Goal: Task Accomplishment & Management: Use online tool/utility

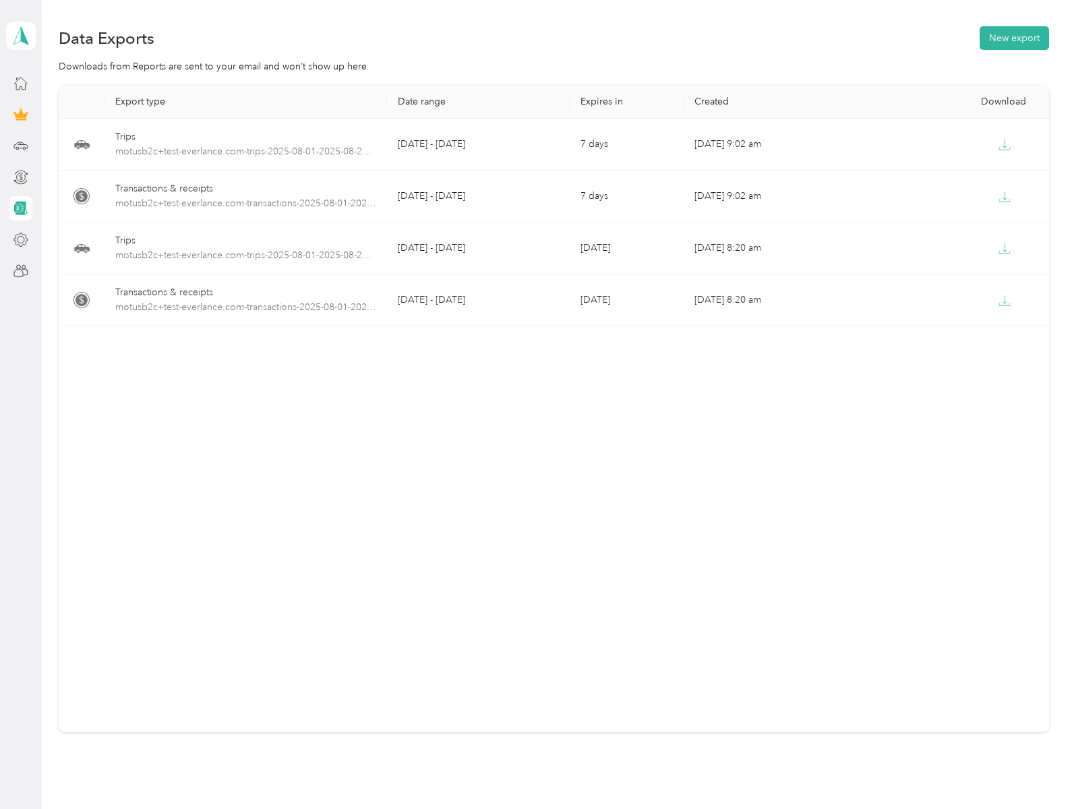
click at [1011, 38] on button "New export" at bounding box center [1014, 38] width 69 height 24
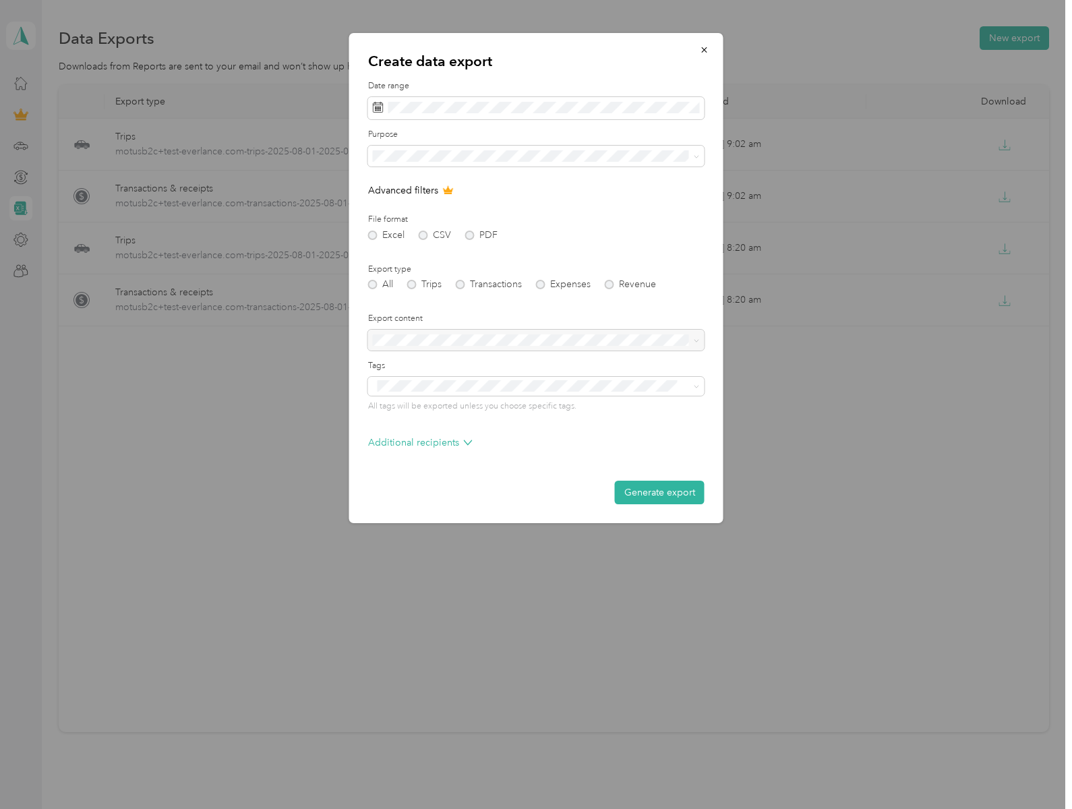
click at [694, 156] on icon at bounding box center [697, 157] width 6 height 6
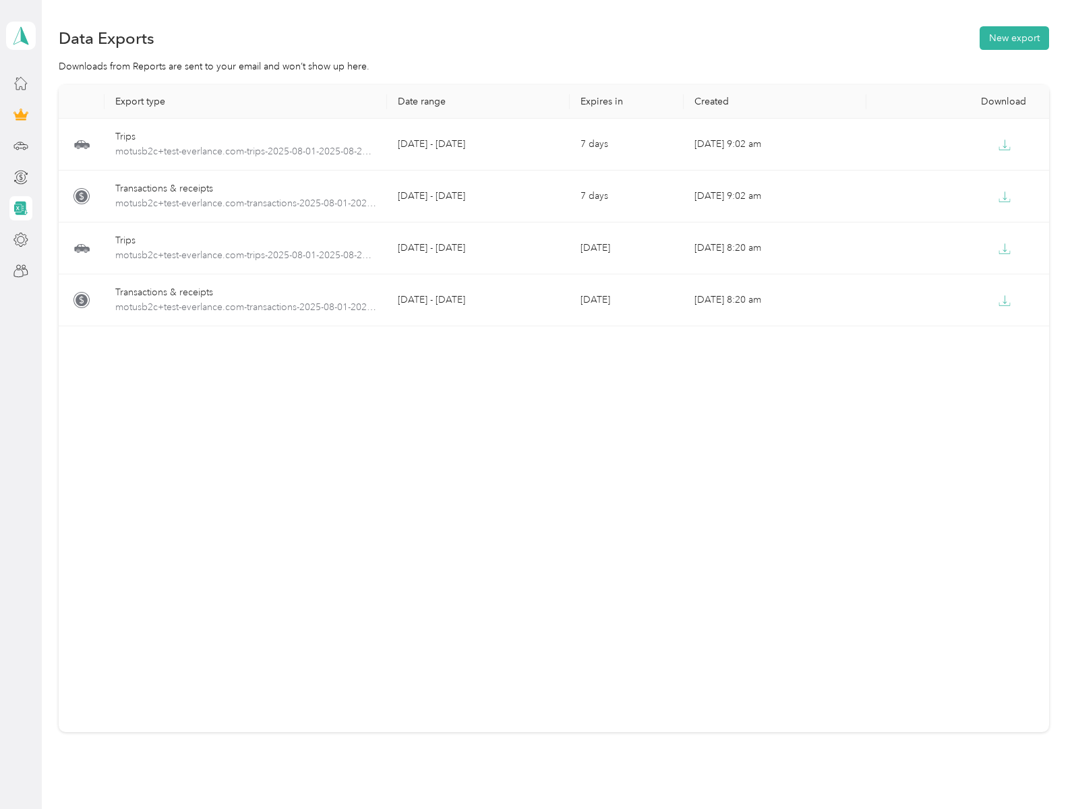
click at [1011, 38] on button "New export" at bounding box center [1014, 38] width 69 height 24
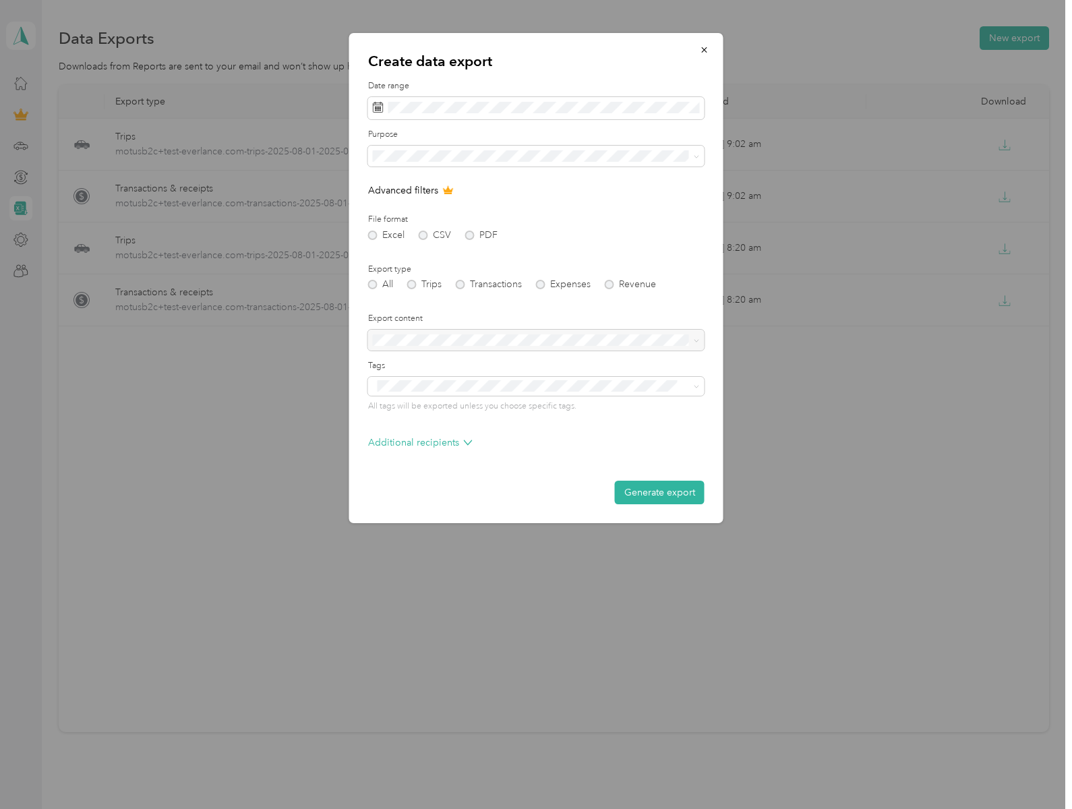
click at [468, 442] on icon at bounding box center [468, 442] width 9 height 9
